Goal: Information Seeking & Learning: Learn about a topic

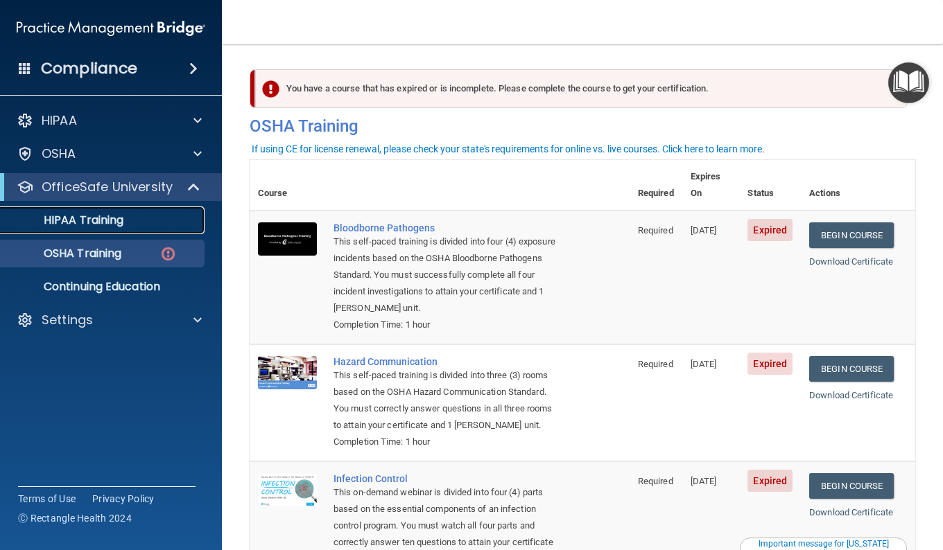
click at [127, 226] on div "HIPAA Training" at bounding box center [103, 221] width 189 height 14
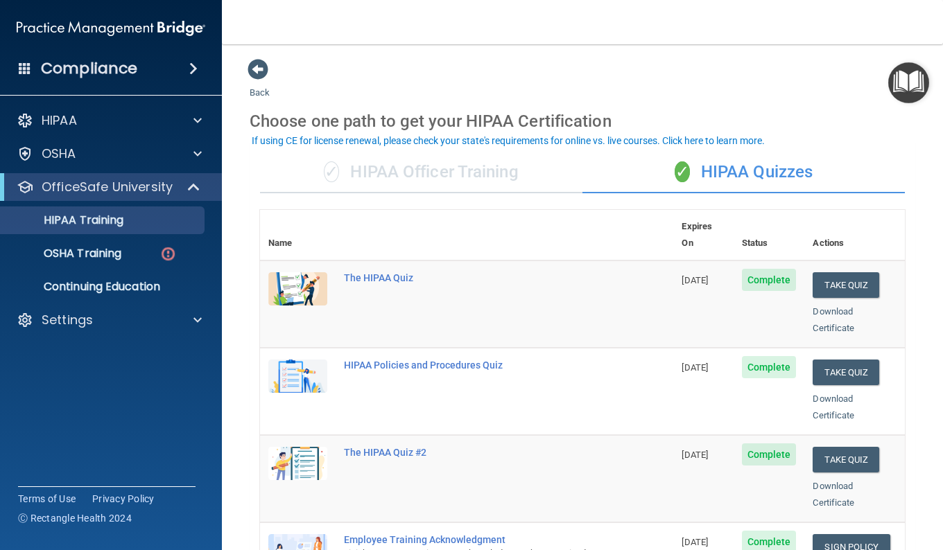
click at [486, 177] on div "✓ HIPAA Officer Training" at bounding box center [421, 173] width 322 height 42
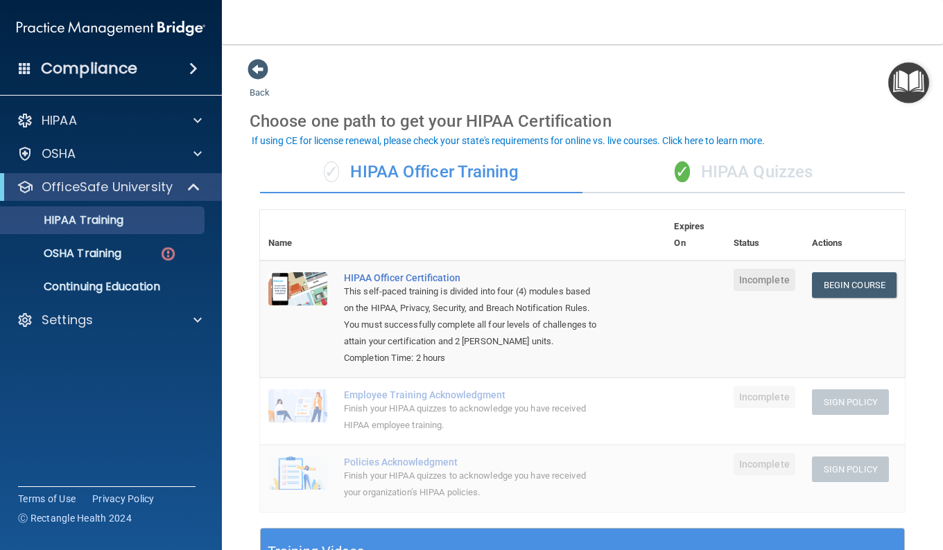
click at [648, 175] on div "✓ HIPAA Quizzes" at bounding box center [743, 173] width 322 height 42
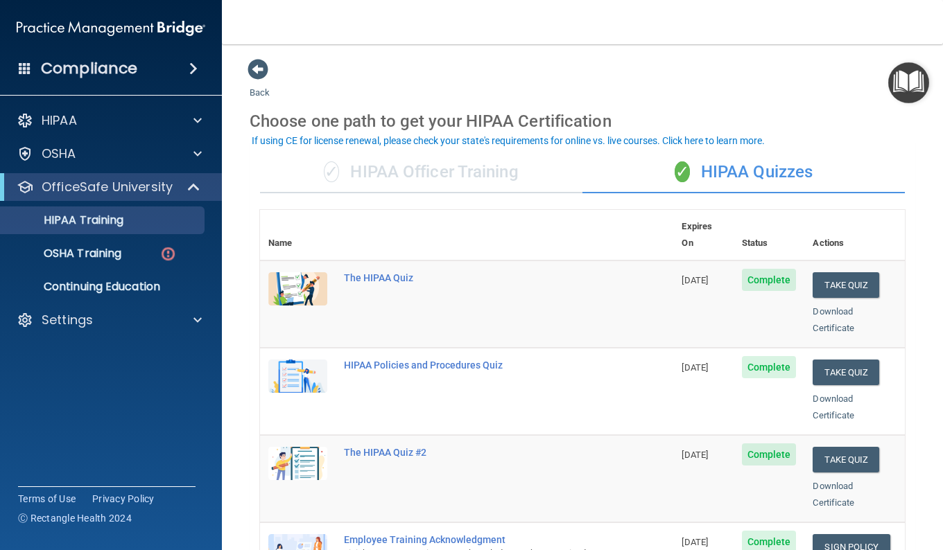
click at [512, 175] on div "✓ HIPAA Officer Training" at bounding box center [421, 173] width 322 height 42
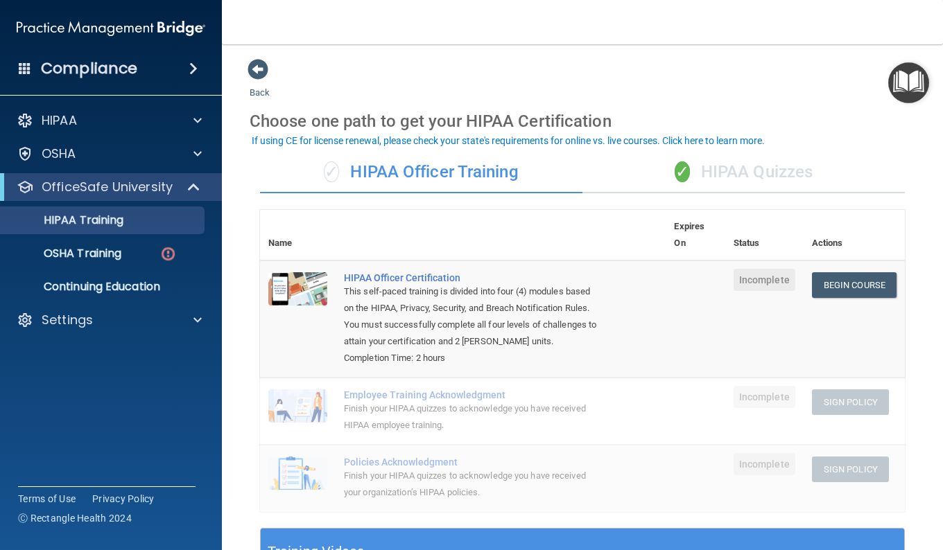
click at [702, 174] on div "✓ HIPAA Quizzes" at bounding box center [743, 173] width 322 height 42
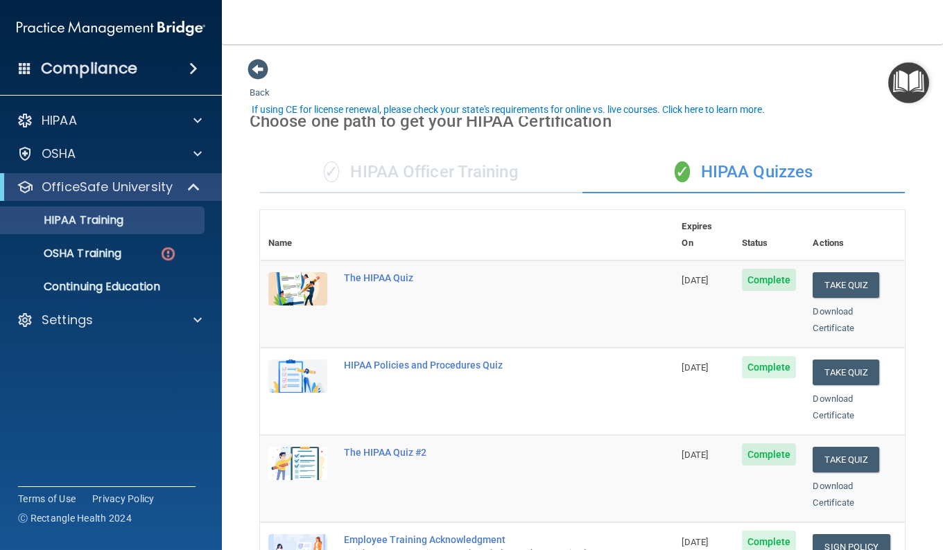
scroll to position [49, 0]
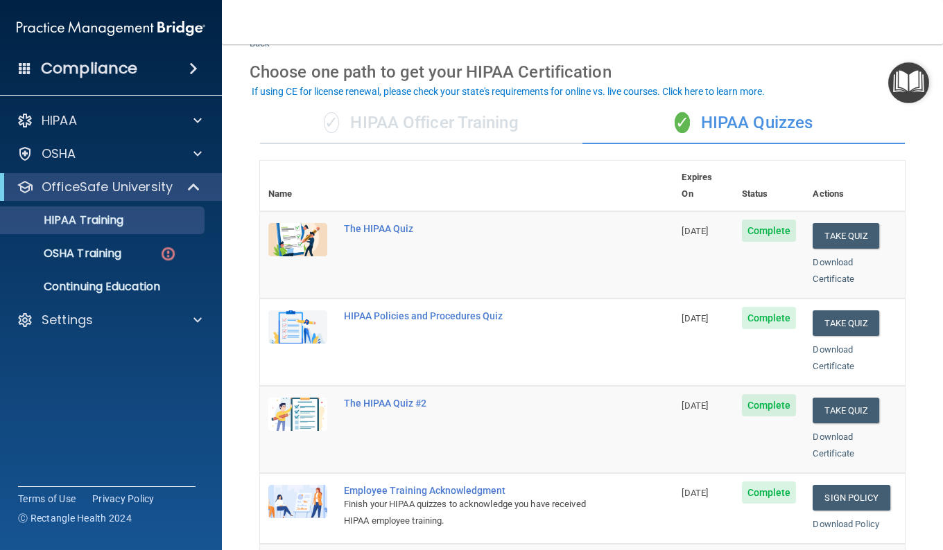
click at [385, 136] on div "✓ HIPAA Officer Training" at bounding box center [421, 124] width 322 height 42
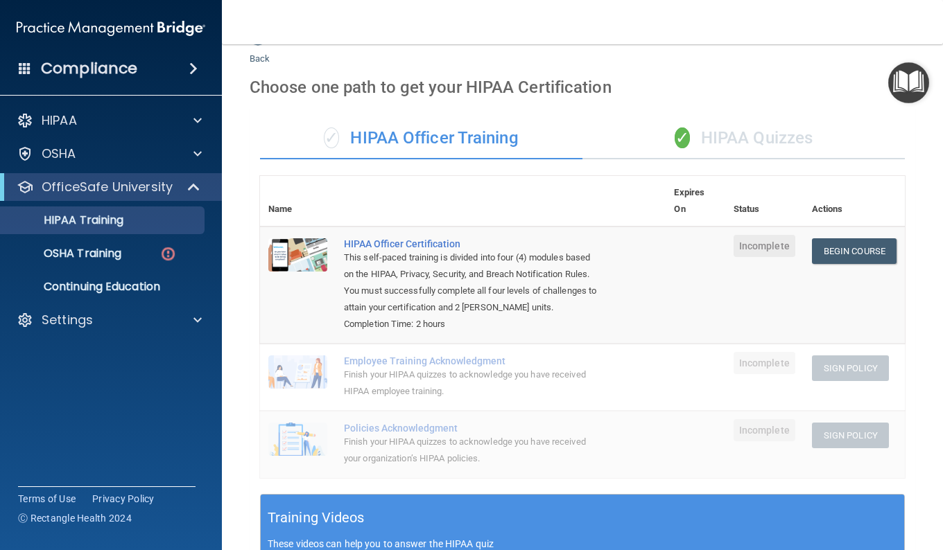
scroll to position [31, 0]
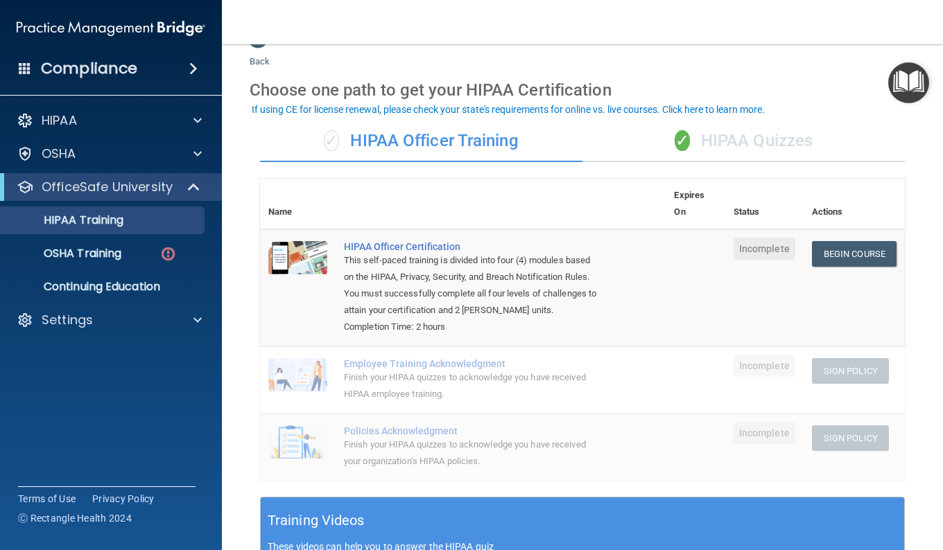
click at [748, 160] on div "✓ HIPAA Quizzes" at bounding box center [743, 142] width 322 height 42
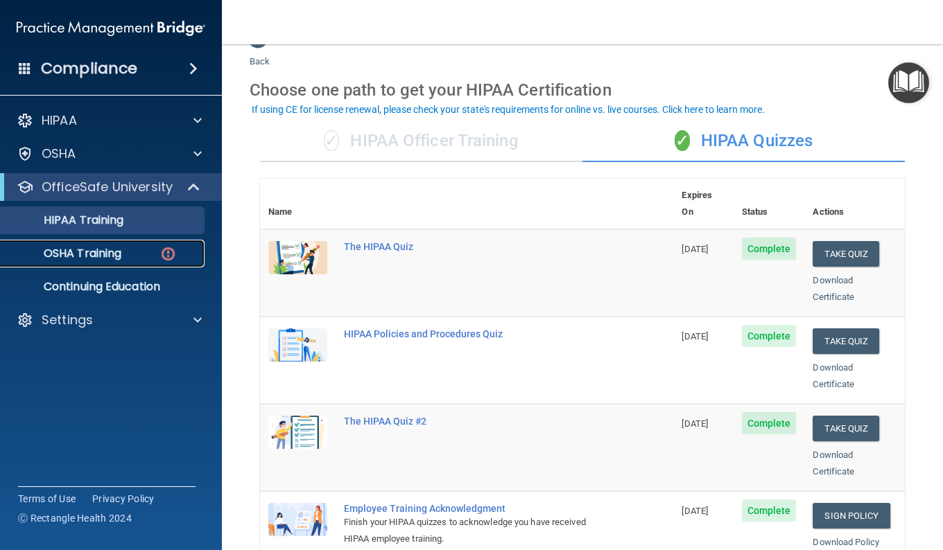
click at [143, 252] on div "OSHA Training" at bounding box center [103, 254] width 189 height 14
